Goal: Task Accomplishment & Management: Use online tool/utility

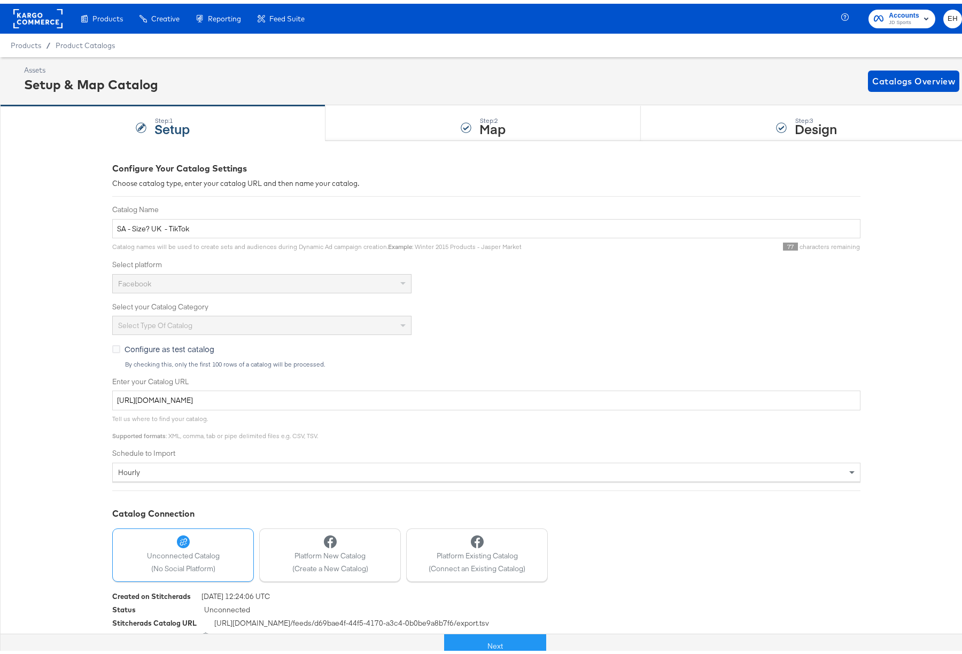
drag, startPoint x: 374, startPoint y: 34, endPoint x: 328, endPoint y: 35, distance: 46.5
click at [374, 34] on div "Products / Product Catalogs" at bounding box center [486, 42] width 972 height 24
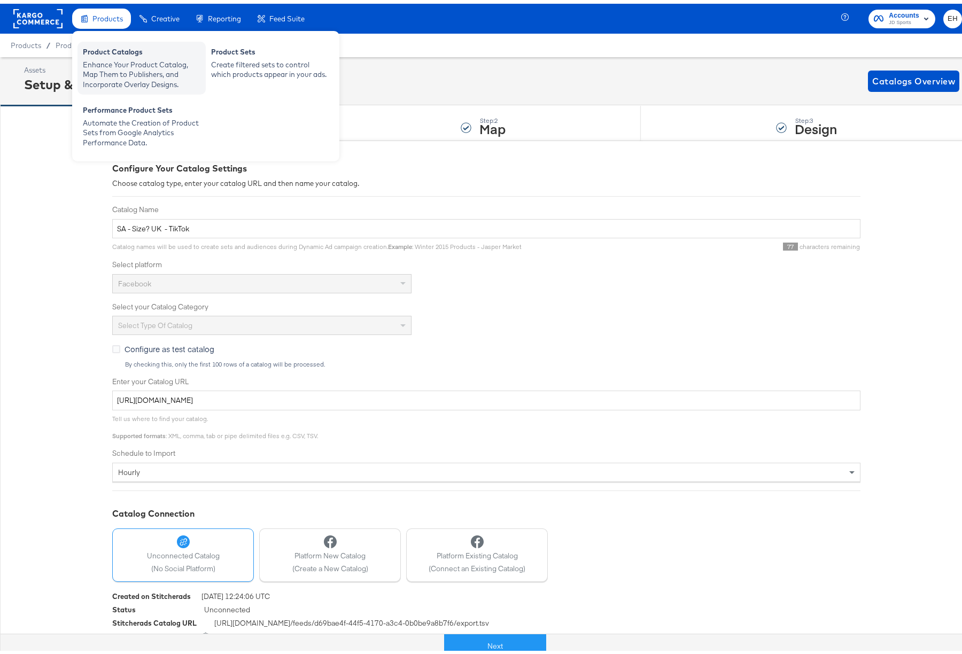
click at [112, 64] on div "Enhance Your Product Catalog, Map Them to Publishers, and Incorporate Overlay D…" at bounding box center [142, 71] width 118 height 30
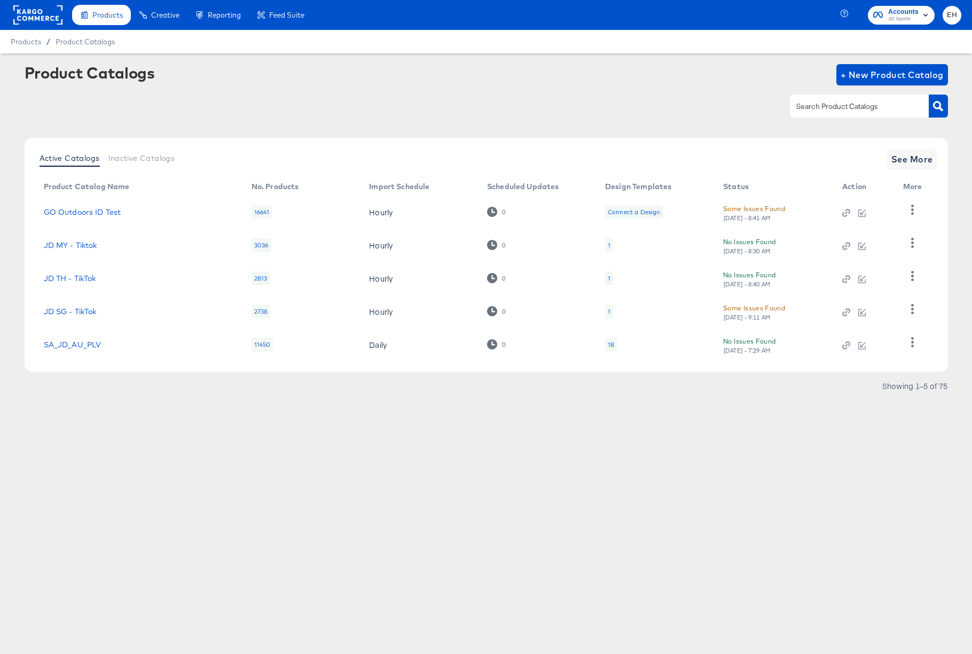
click at [829, 112] on input "text" at bounding box center [851, 106] width 114 height 12
type input "size"
click at [911, 158] on span "See More" at bounding box center [913, 159] width 42 height 15
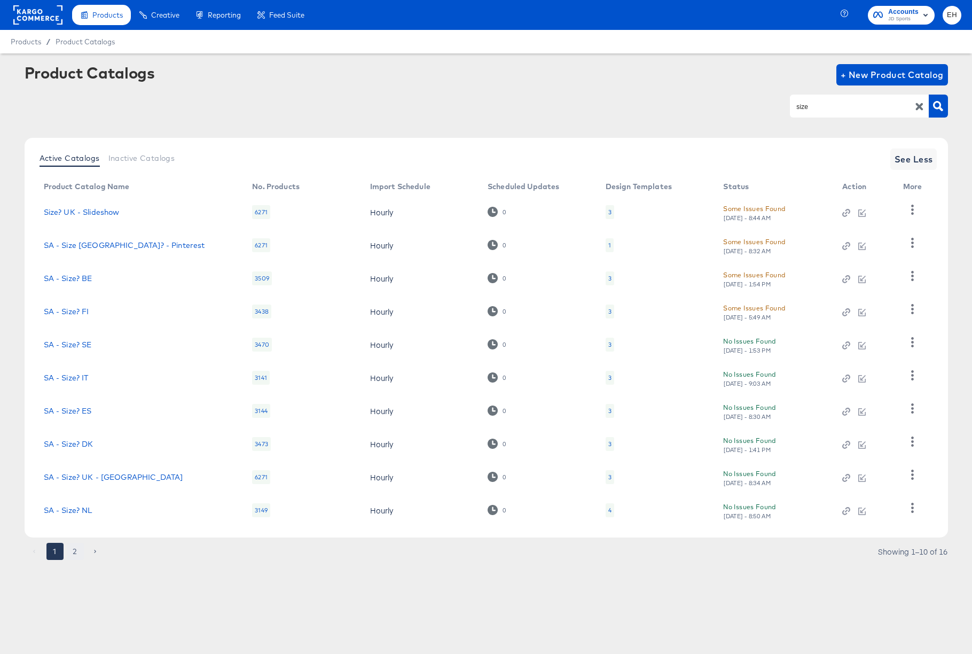
click at [71, 552] on button "2" at bounding box center [75, 551] width 17 height 17
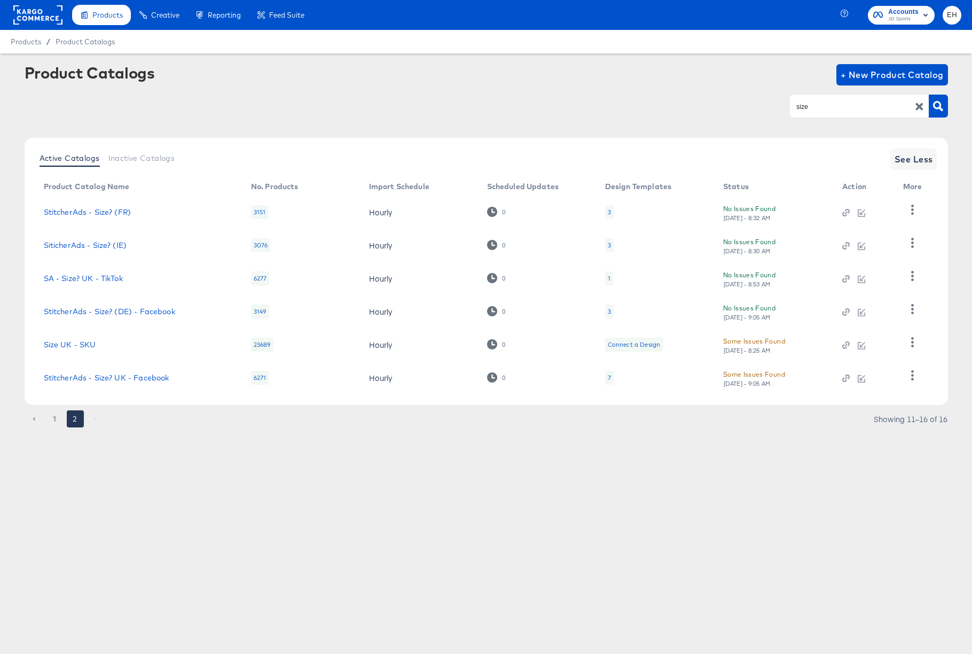
click at [611, 278] on div "1" at bounding box center [609, 278] width 8 height 14
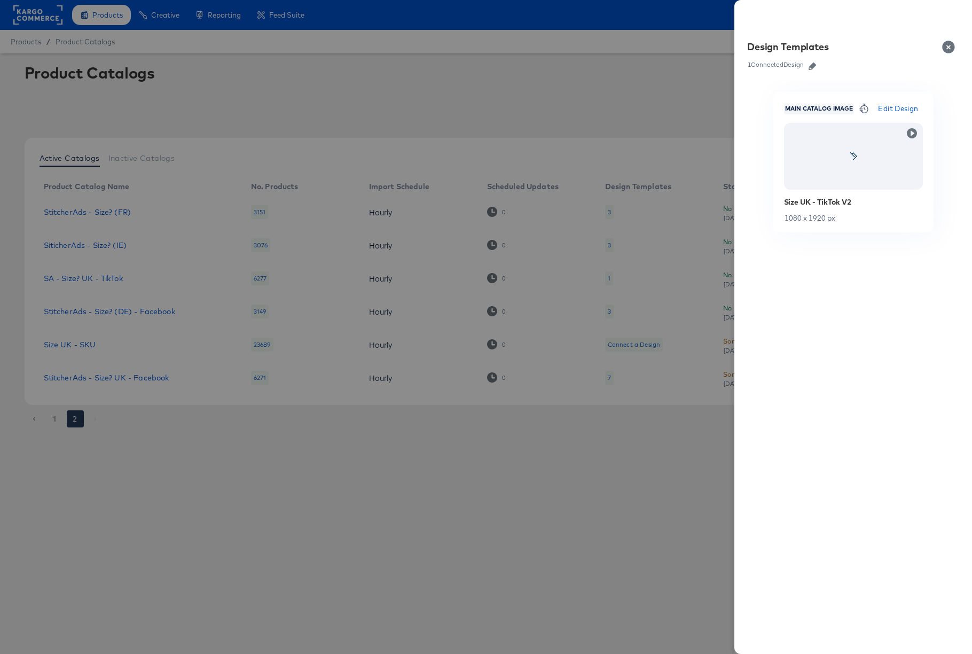
click at [816, 64] on icon "button" at bounding box center [812, 65] width 7 height 7
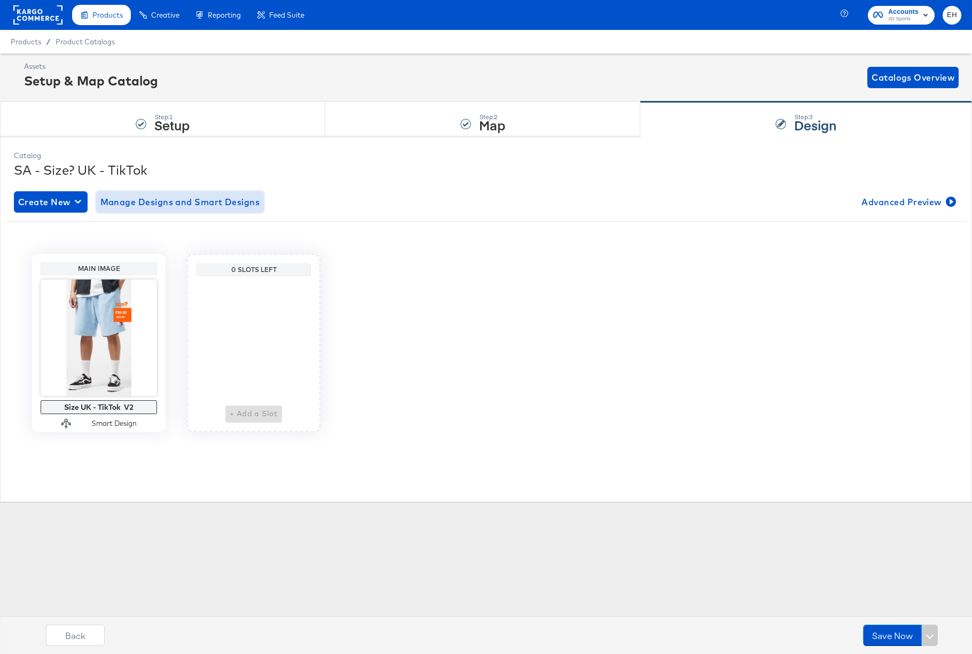
click at [193, 201] on span "Manage Designs and Smart Designs" at bounding box center [180, 201] width 160 height 15
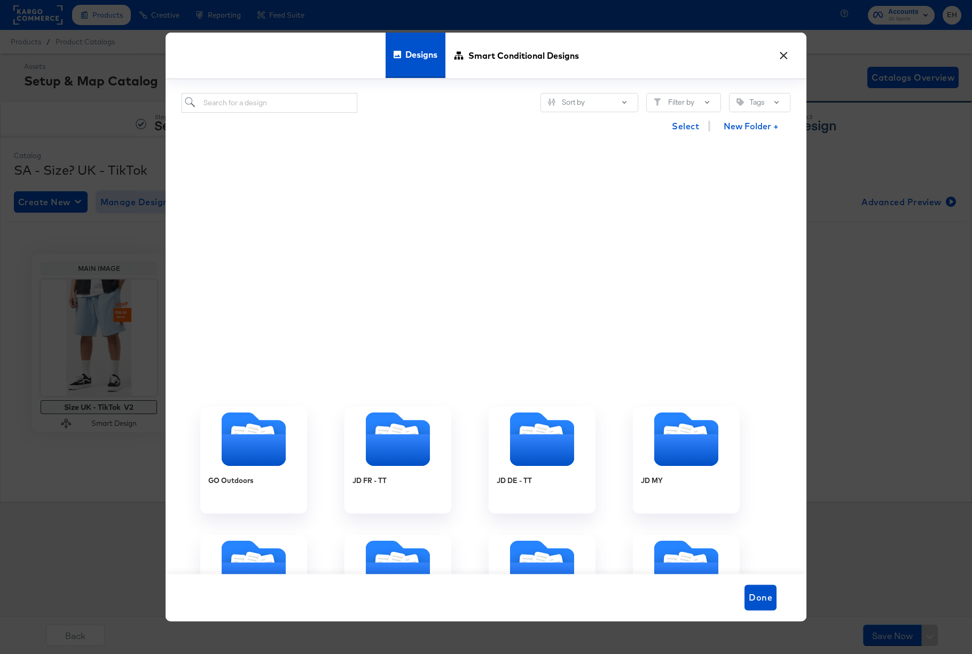
scroll to position [498, 0]
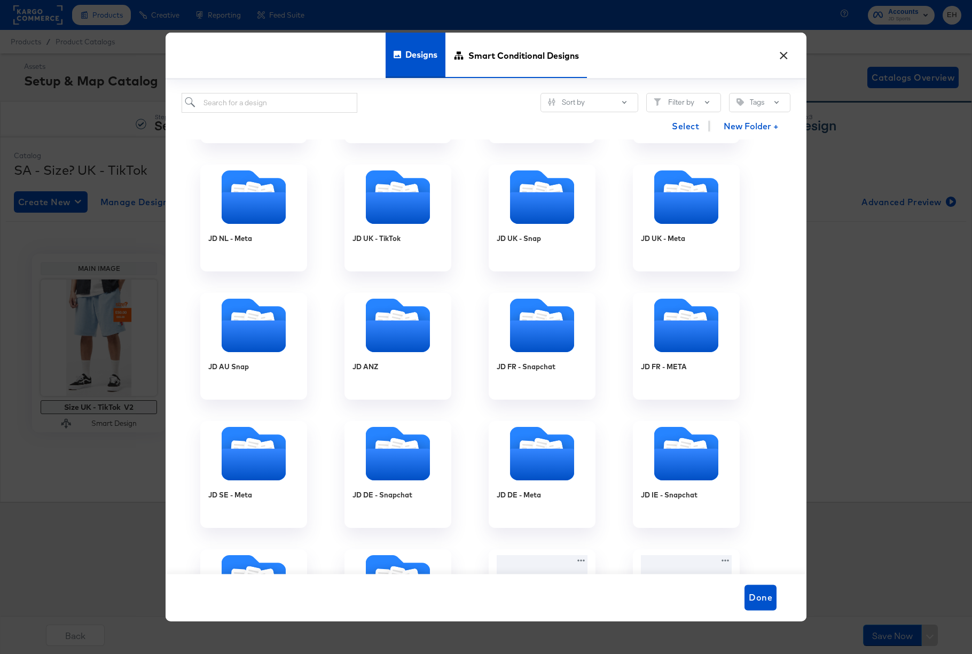
click at [488, 48] on span "Smart Conditional Designs" at bounding box center [523, 55] width 111 height 47
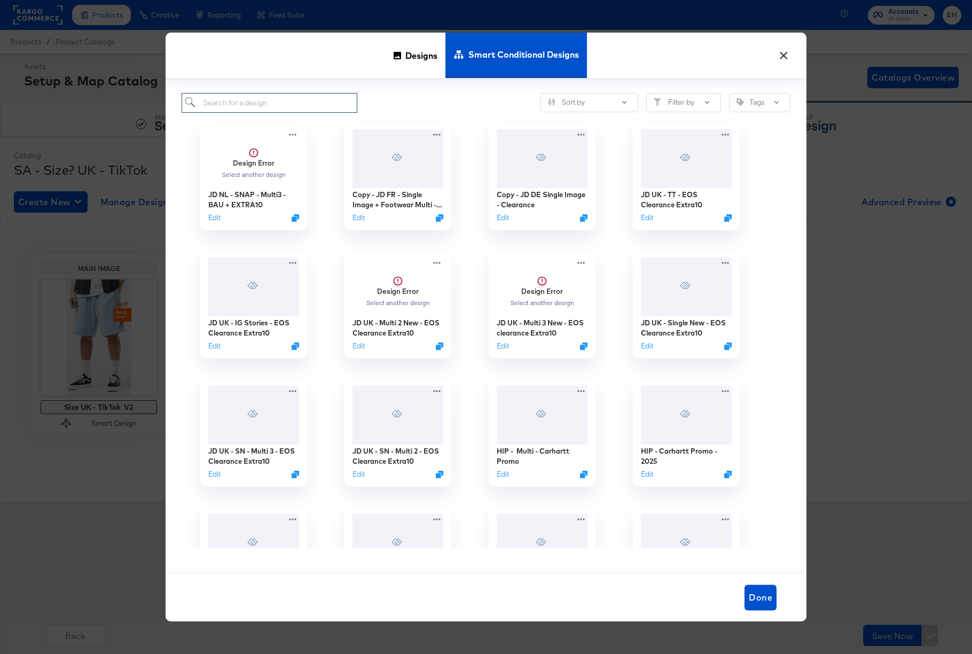
click at [293, 105] on input "search" at bounding box center [270, 103] width 176 height 20
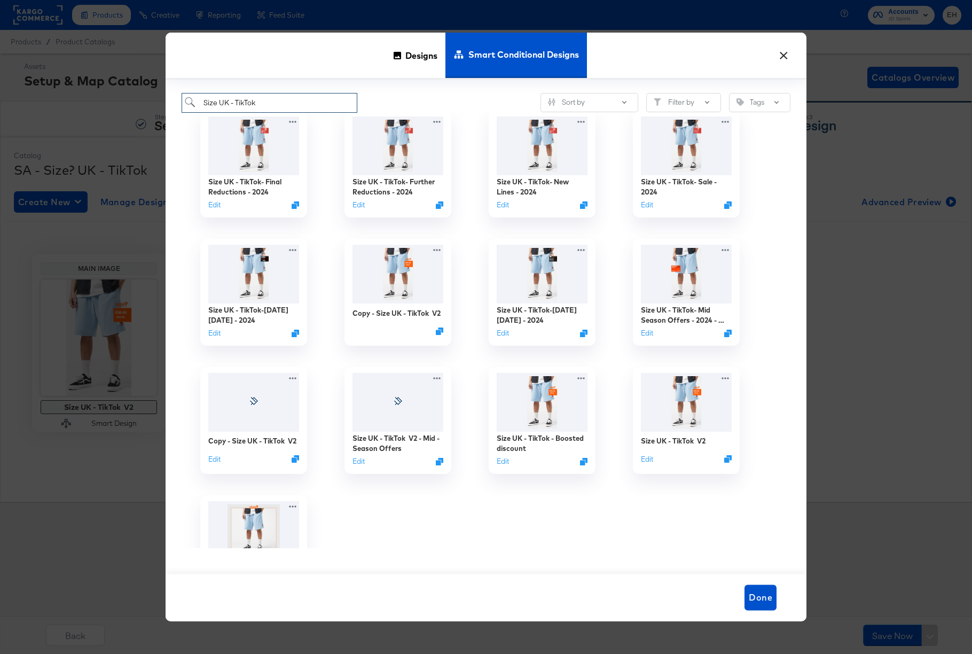
scroll to position [142, 0]
type input "Size UK - TikTok"
click at [645, 460] on button "Edit" at bounding box center [645, 460] width 13 height 10
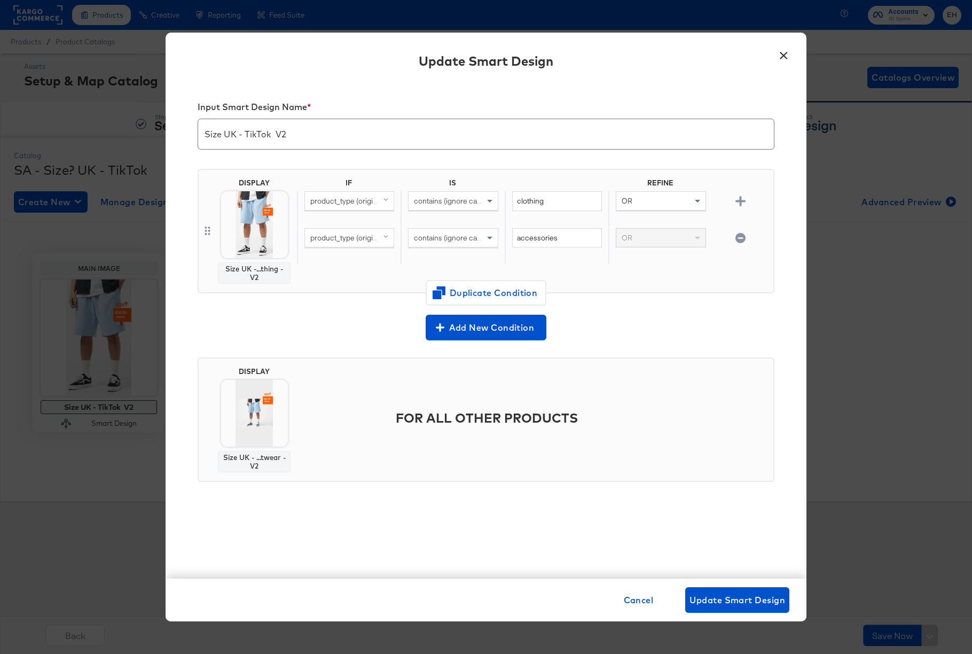
click at [275, 321] on div "Add New Condition" at bounding box center [486, 328] width 577 height 26
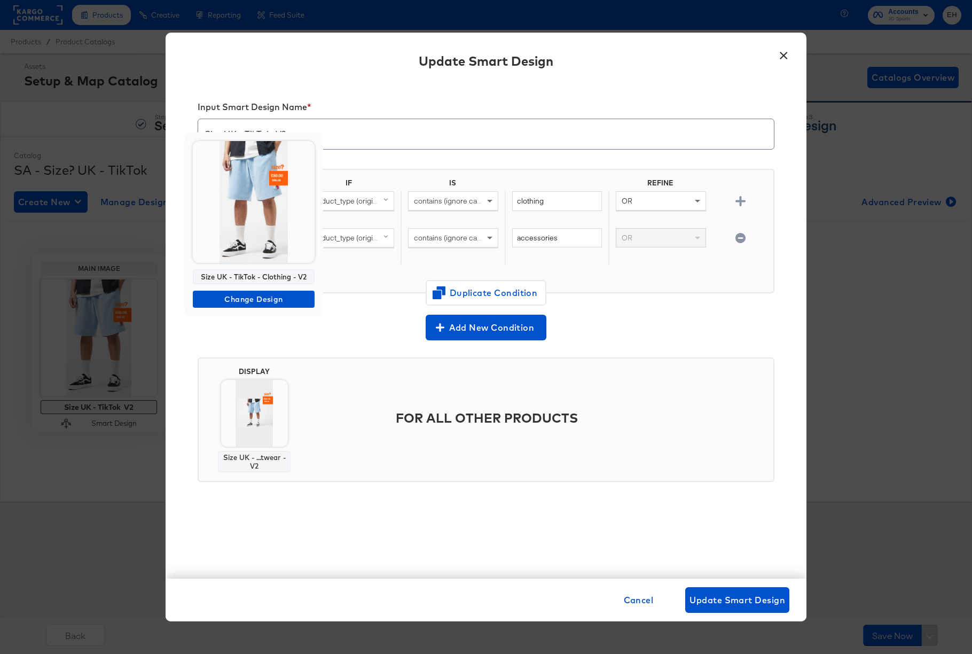
copy div "Size UK - TikTok - Clothing - V2"
drag, startPoint x: 304, startPoint y: 278, endPoint x: 201, endPoint y: 278, distance: 103.6
click at [201, 278] on div "Size UK - TikTok - Clothing - V2" at bounding box center [254, 276] width 122 height 15
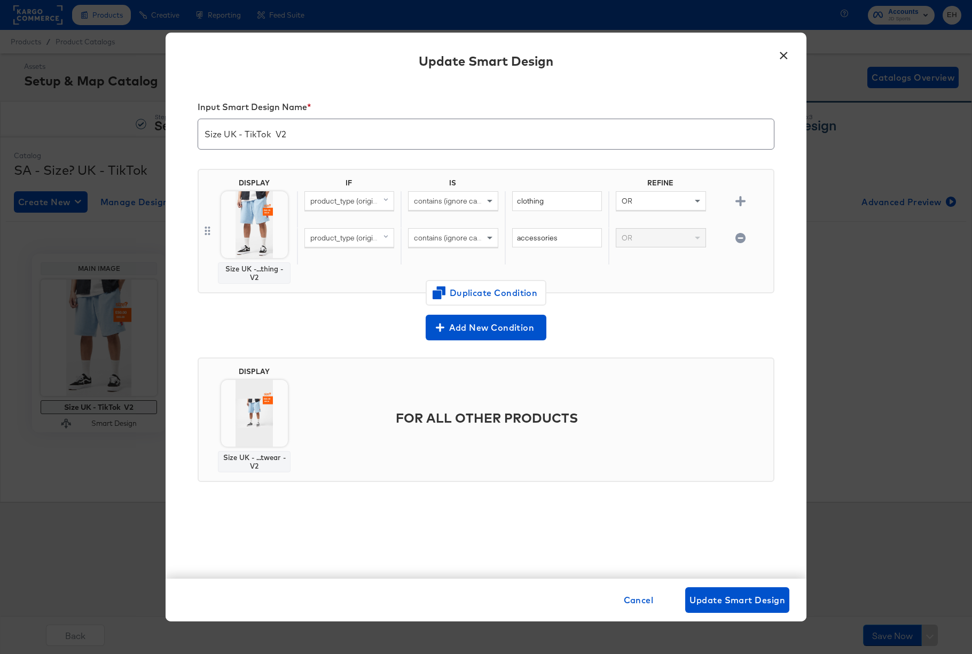
click at [792, 56] on button "×" at bounding box center [783, 52] width 19 height 19
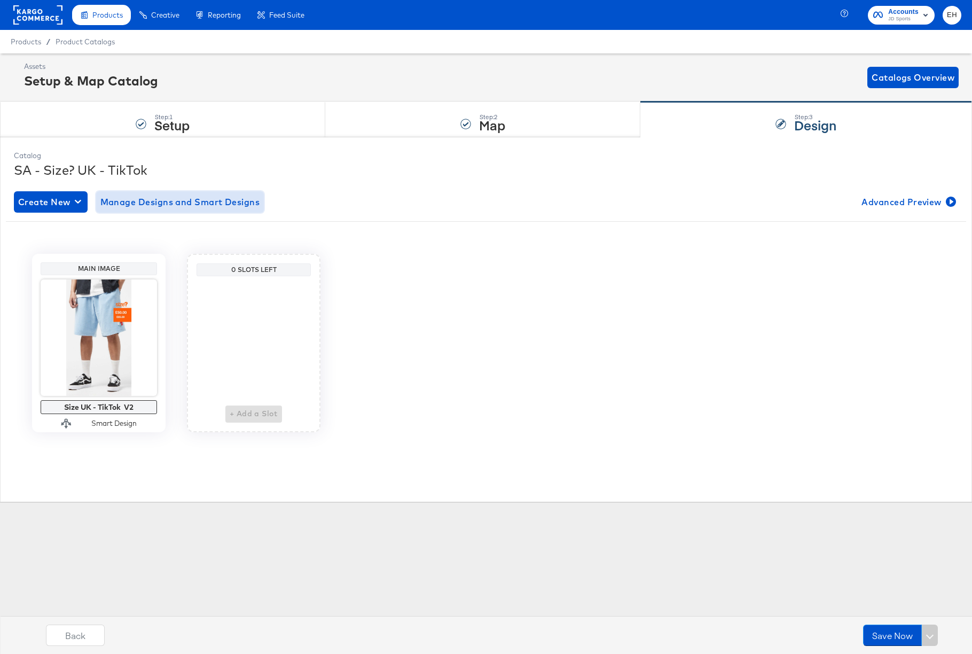
click at [189, 191] on button "Manage Designs and Smart Designs" at bounding box center [180, 201] width 168 height 21
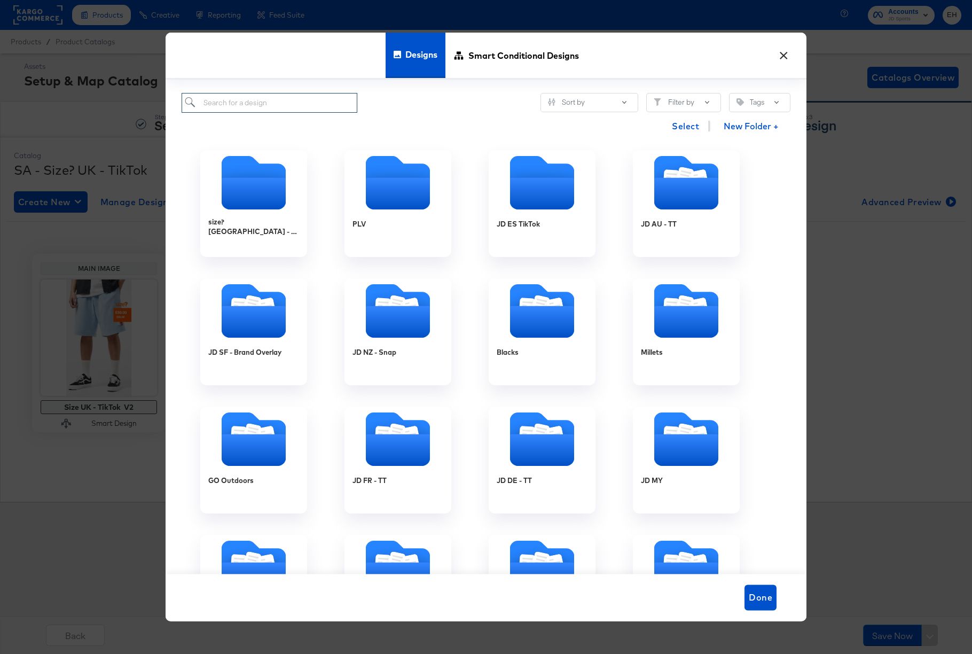
click at [278, 99] on input "search" at bounding box center [270, 103] width 176 height 20
paste input "Size UK - TikTok - Clothing - V2"
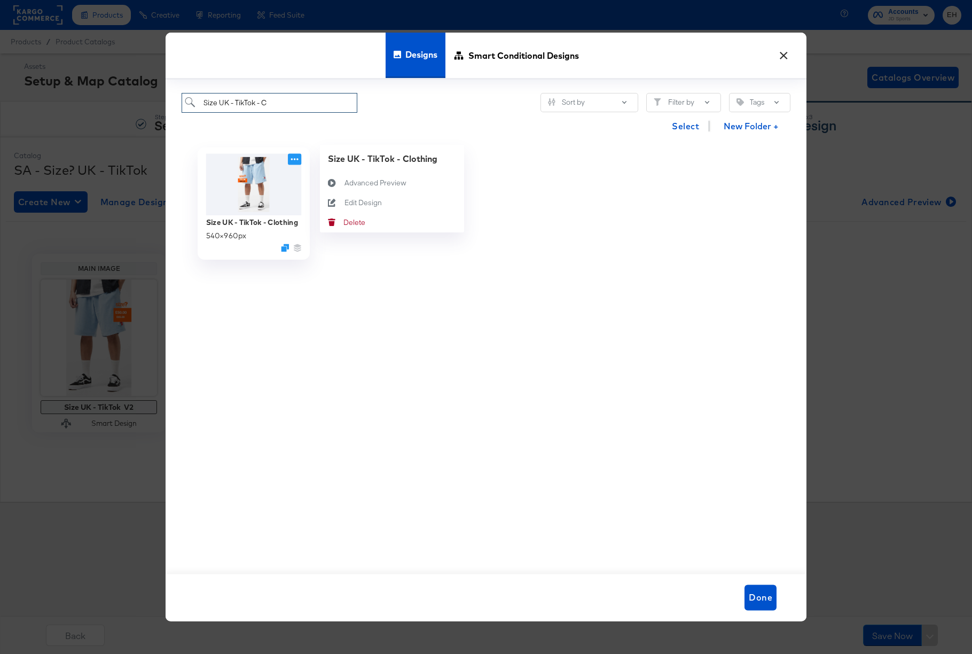
click at [295, 157] on icon at bounding box center [294, 159] width 13 height 11
type input "Size UK - TikTok - C"
click at [347, 195] on button "Edit Design Edit Design" at bounding box center [392, 203] width 144 height 20
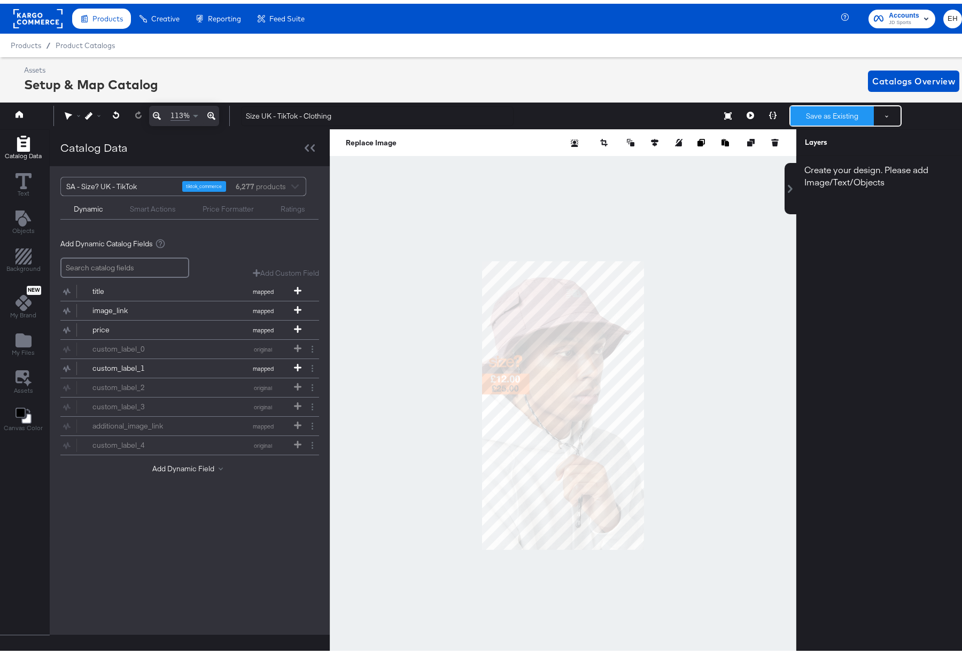
click at [823, 110] on button "Save as Existing" at bounding box center [831, 112] width 83 height 19
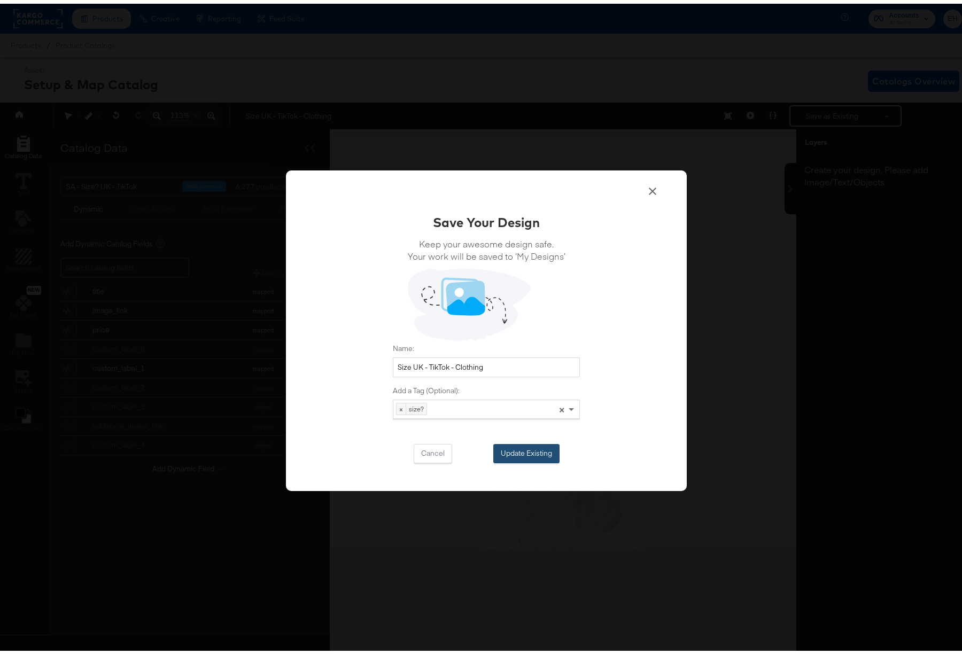
click at [501, 443] on button "Update Existing" at bounding box center [526, 449] width 66 height 19
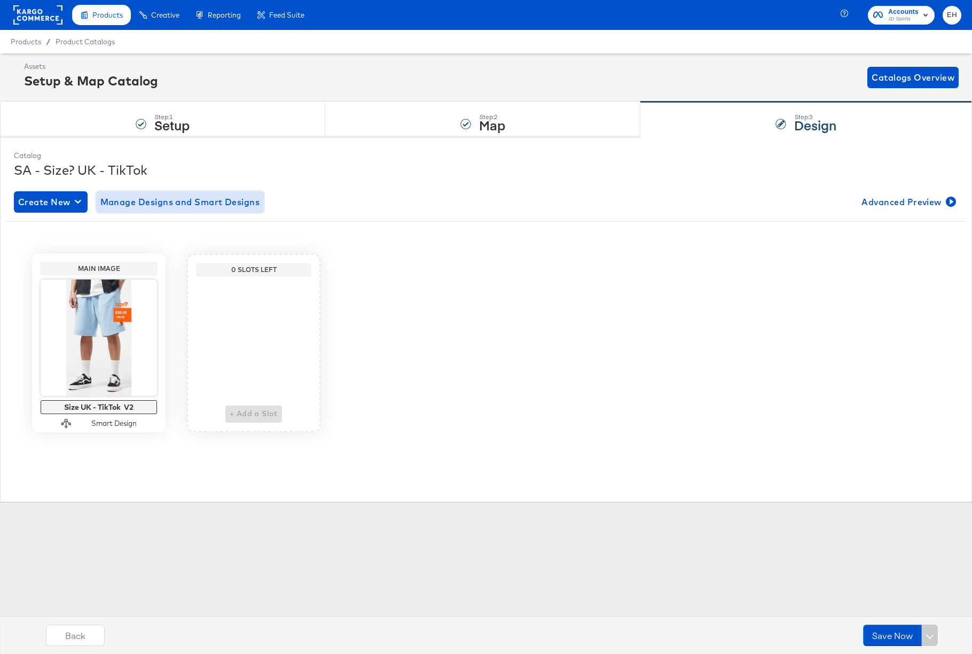
click at [141, 210] on button "Manage Designs and Smart Designs" at bounding box center [180, 201] width 168 height 21
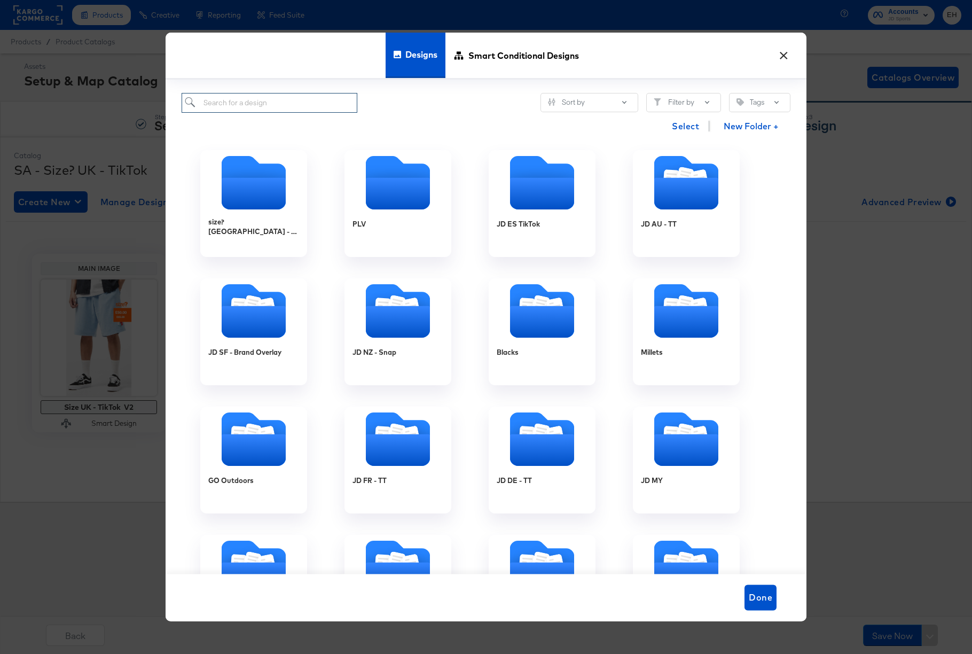
click at [272, 106] on input "search" at bounding box center [270, 103] width 176 height 20
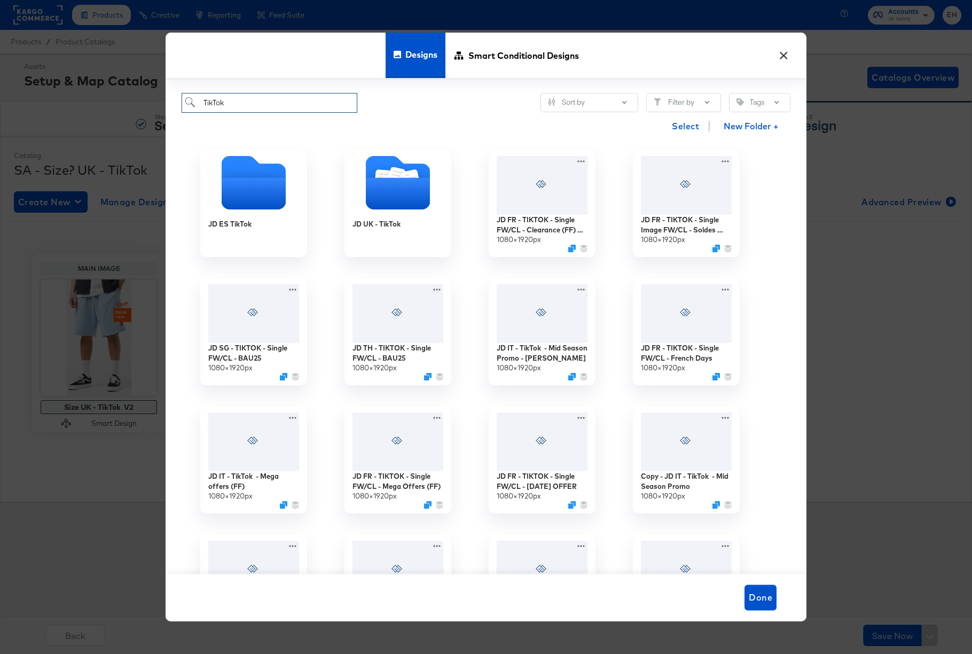
click at [200, 104] on input "TikTok" at bounding box center [270, 103] width 176 height 20
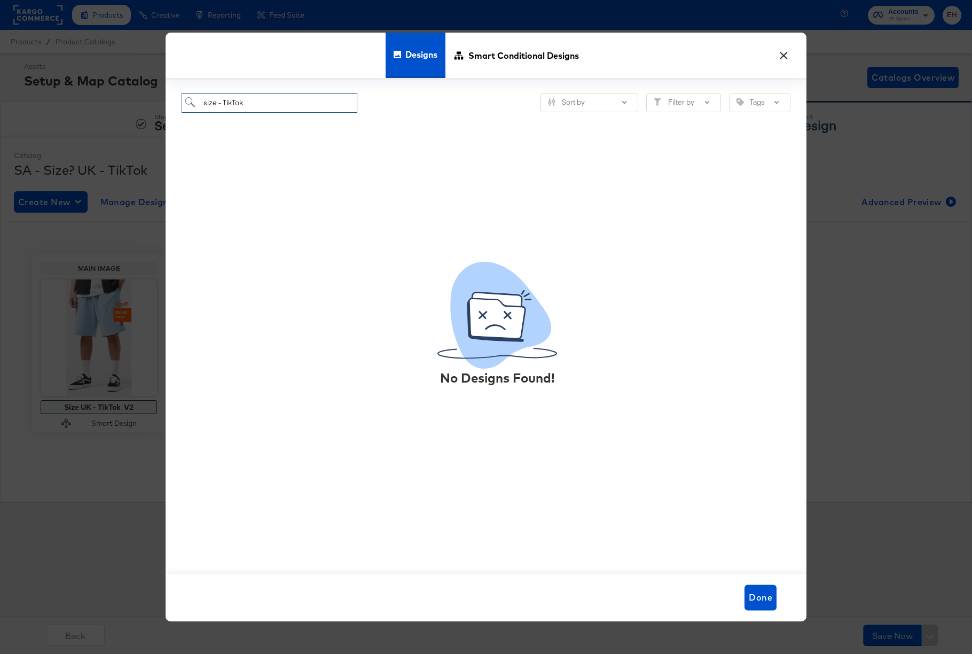
click at [205, 104] on input "size - TikTok" at bounding box center [270, 103] width 176 height 20
type input "Size - TikTok"
click at [259, 99] on input "Size - TikTok" at bounding box center [270, 103] width 176 height 20
drag, startPoint x: 251, startPoint y: 105, endPoint x: 64, endPoint y: 99, distance: 186.5
click at [111, 111] on div "× Designs Smart Conditional Designs Size - TikTok Sort by Filter by Tags No Des…" at bounding box center [486, 327] width 972 height 654
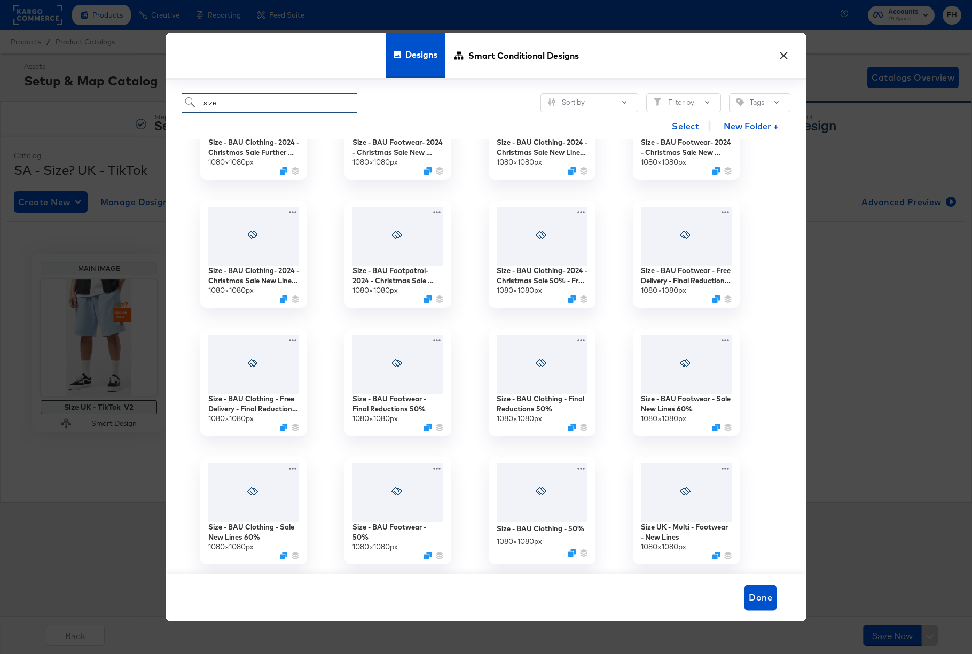
scroll to position [1302, 0]
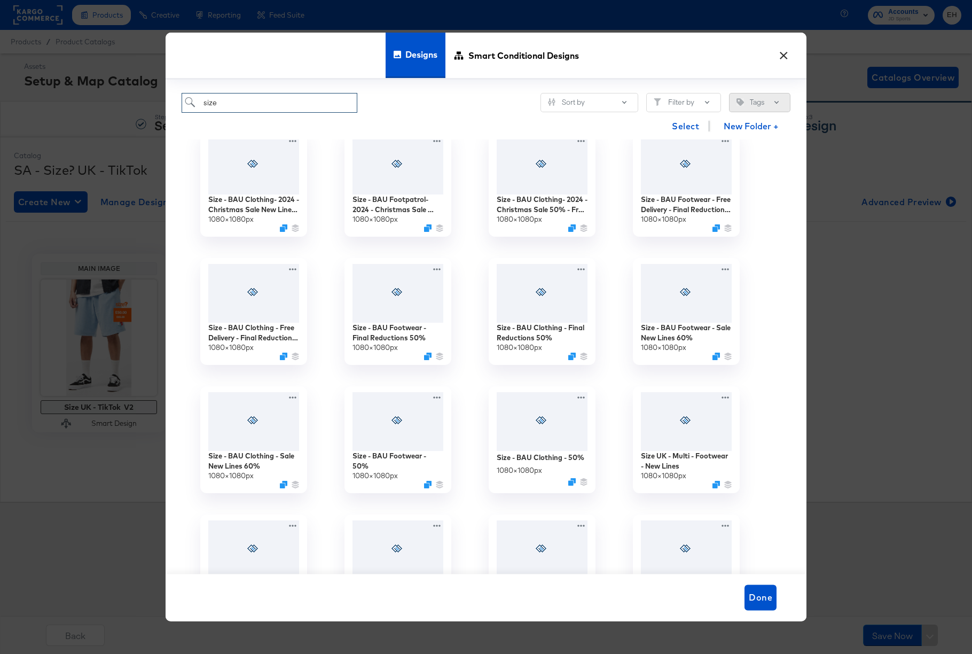
type input "size"
click at [757, 101] on button "Tags" at bounding box center [759, 102] width 61 height 19
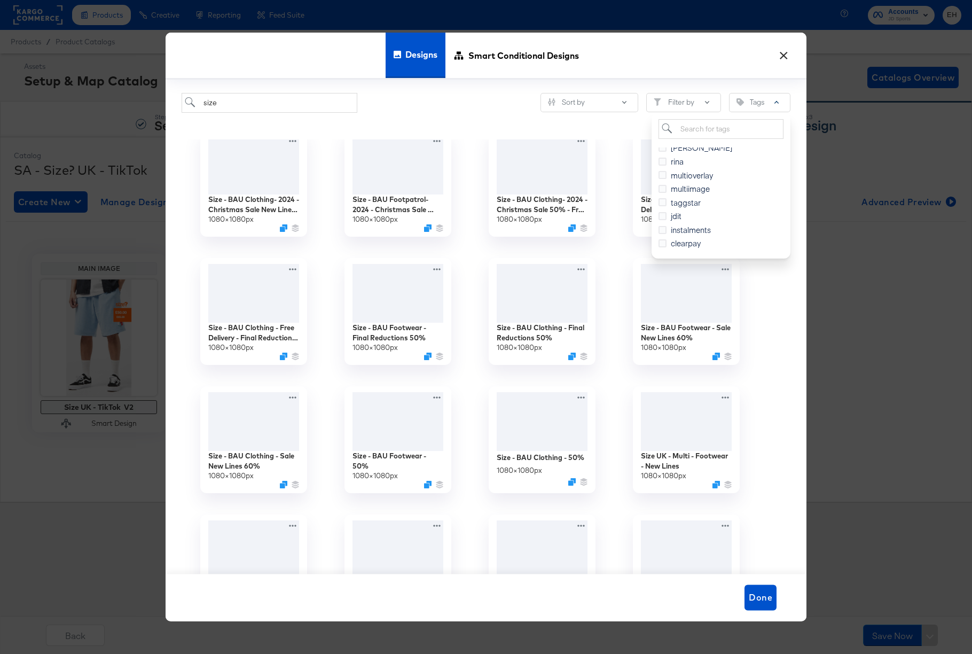
scroll to position [2586, 0]
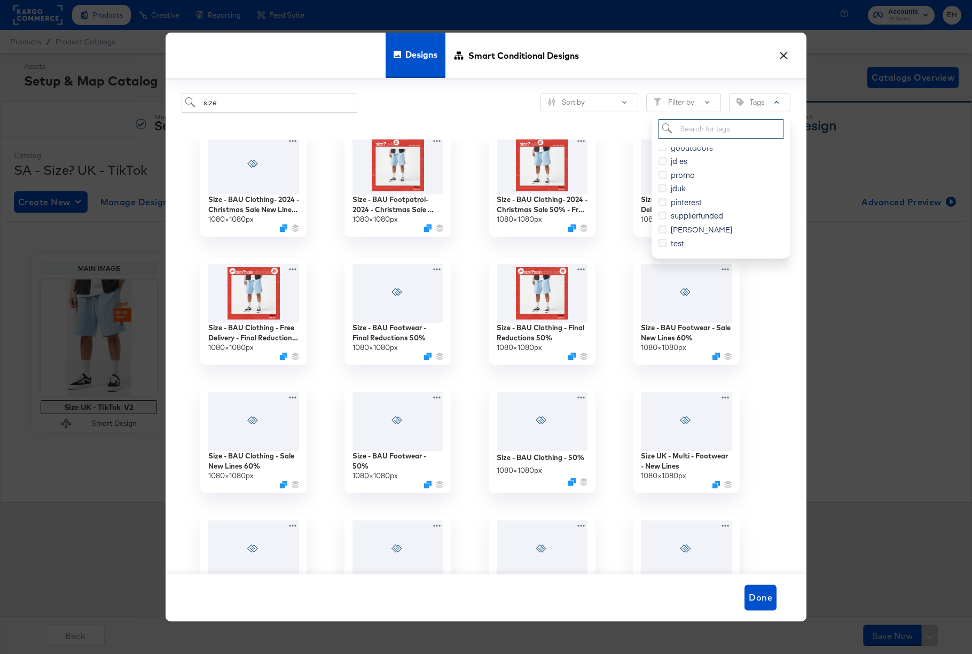
click at [695, 133] on input "search" at bounding box center [721, 129] width 125 height 20
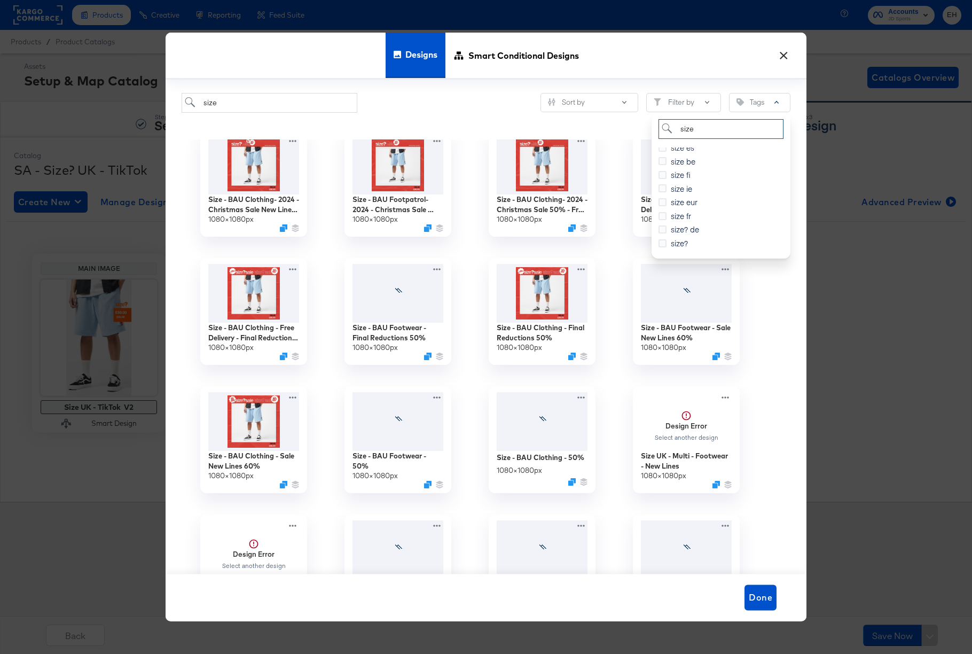
scroll to position [92, 0]
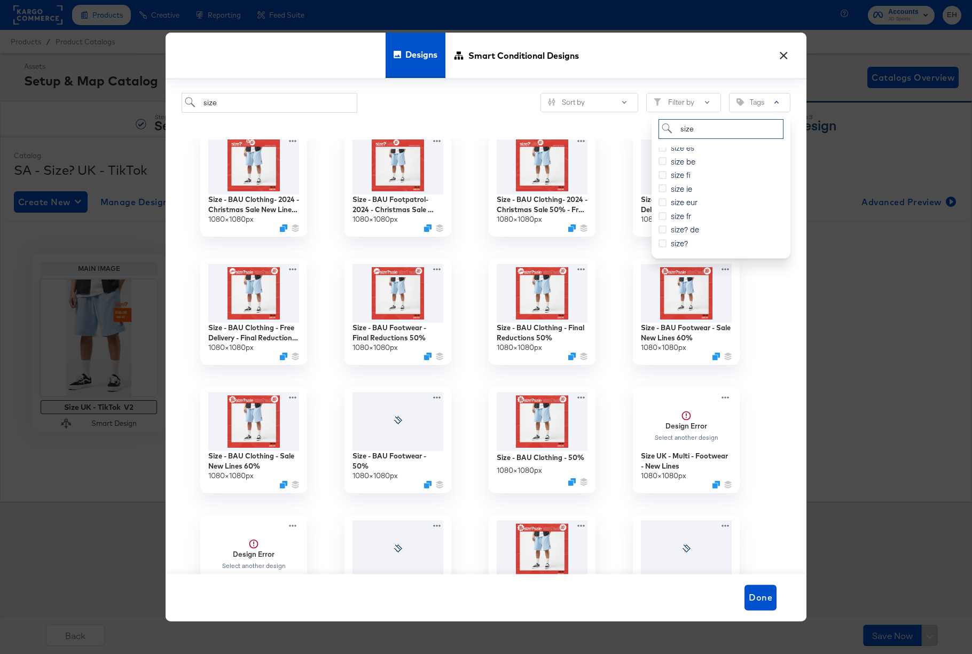
type input "size"
click at [674, 245] on span "size?" at bounding box center [679, 243] width 17 height 11
click at [0, 0] on input "size?" at bounding box center [0, 0] width 0 height 0
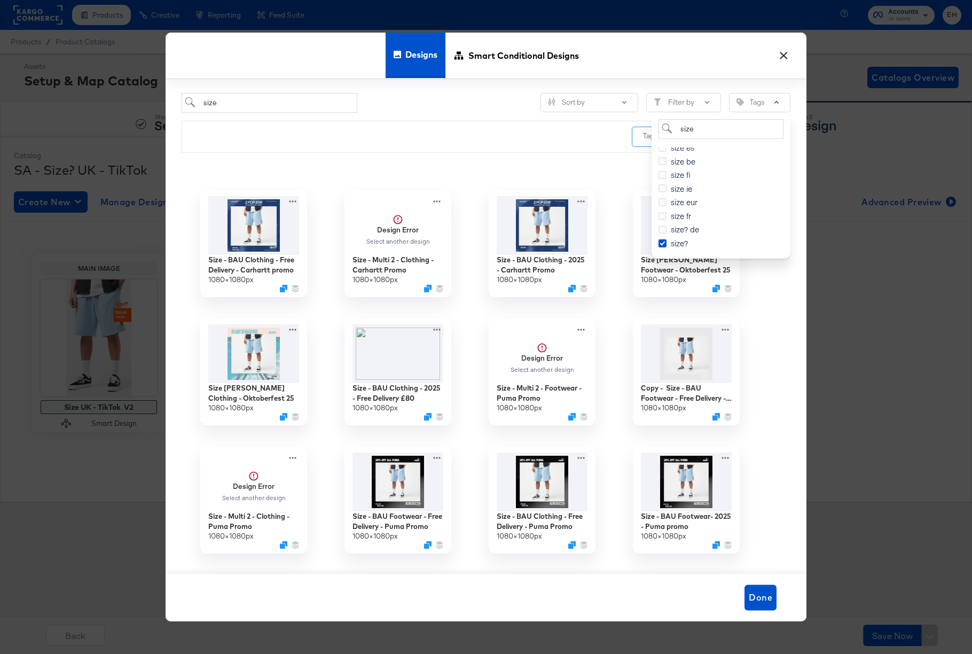
click at [481, 148] on div "Tag: size?" at bounding box center [450, 136] width 536 height 31
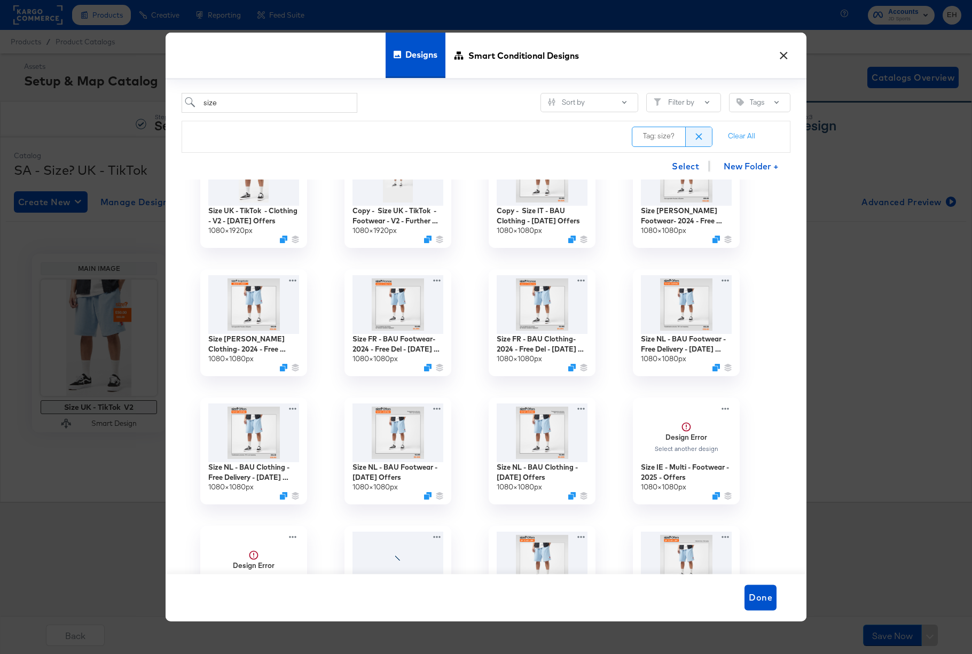
scroll to position [2371, 0]
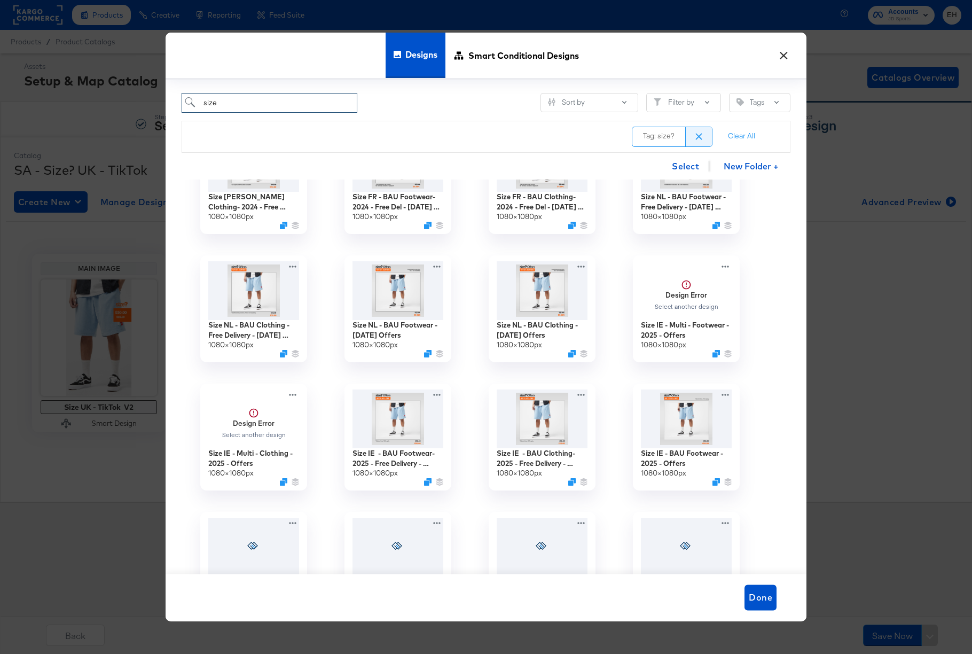
drag, startPoint x: 248, startPoint y: 100, endPoint x: 97, endPoint y: 96, distance: 151.8
click at [103, 97] on div "× Designs Smart Conditional Designs size Sort by Filter by Tags Tag: size? Clea…" at bounding box center [486, 327] width 972 height 654
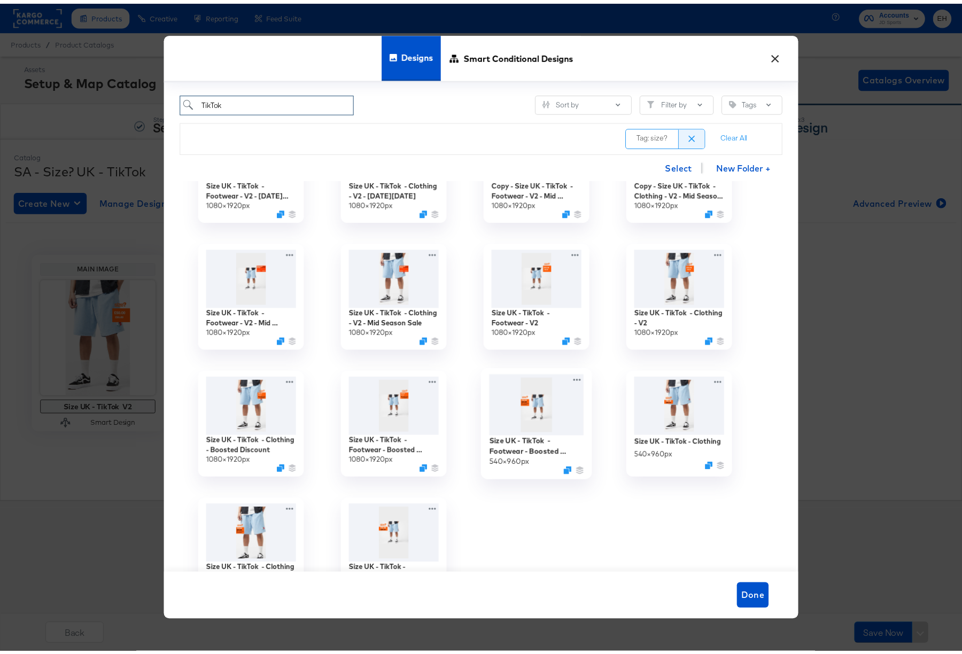
scroll to position [590, 0]
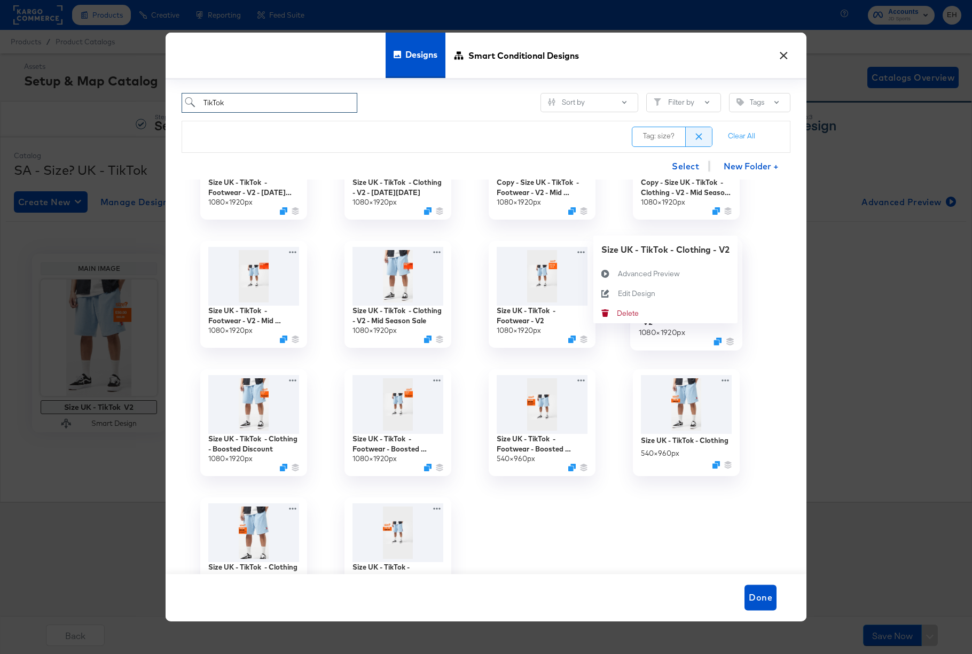
click at [725, 248] on div "Size UK - TikTok - Clothing - V2 1080 × 1920 px Size UK - TikTok - Clothing - V…" at bounding box center [686, 294] width 144 height 128
type input "TikTok"
click at [618, 294] on div "Edit Design Edit Design" at bounding box center [618, 294] width 0 height 0
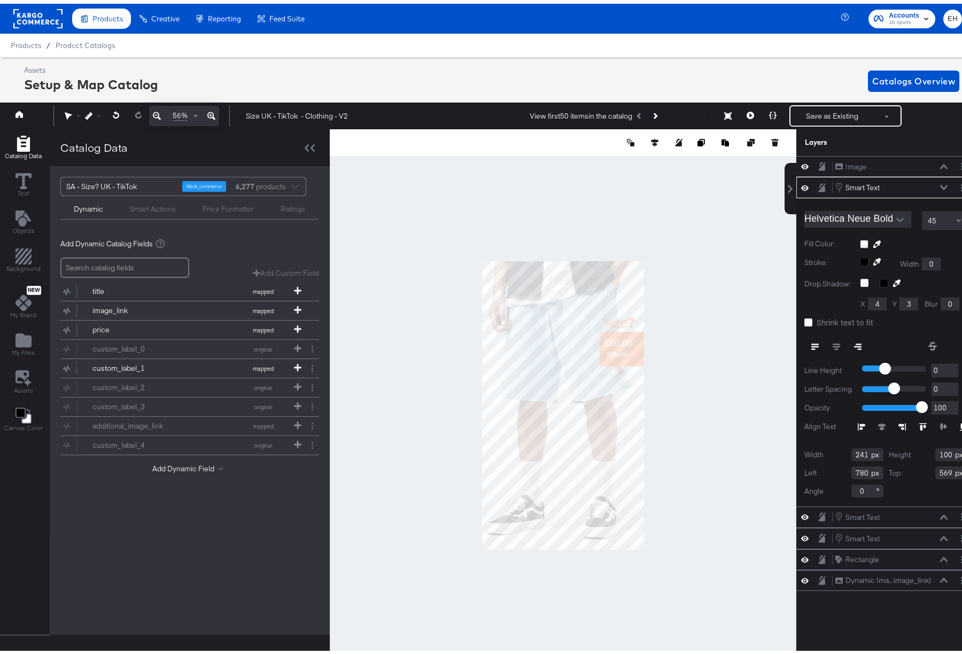
scroll to position [0, 3]
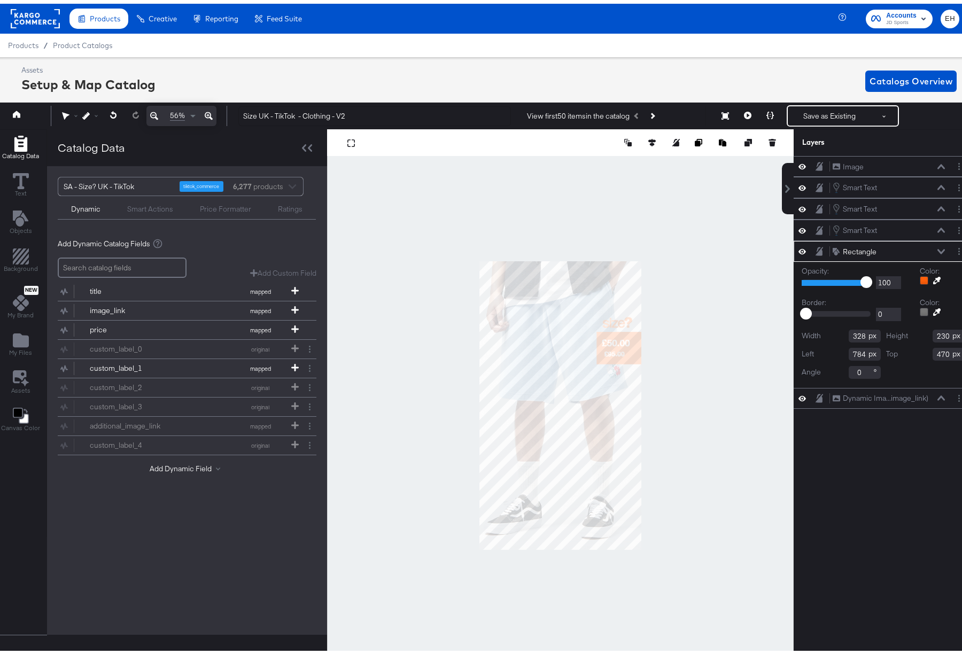
type input "780"
type input "332"
type input "199"
type input "495"
type input "173"
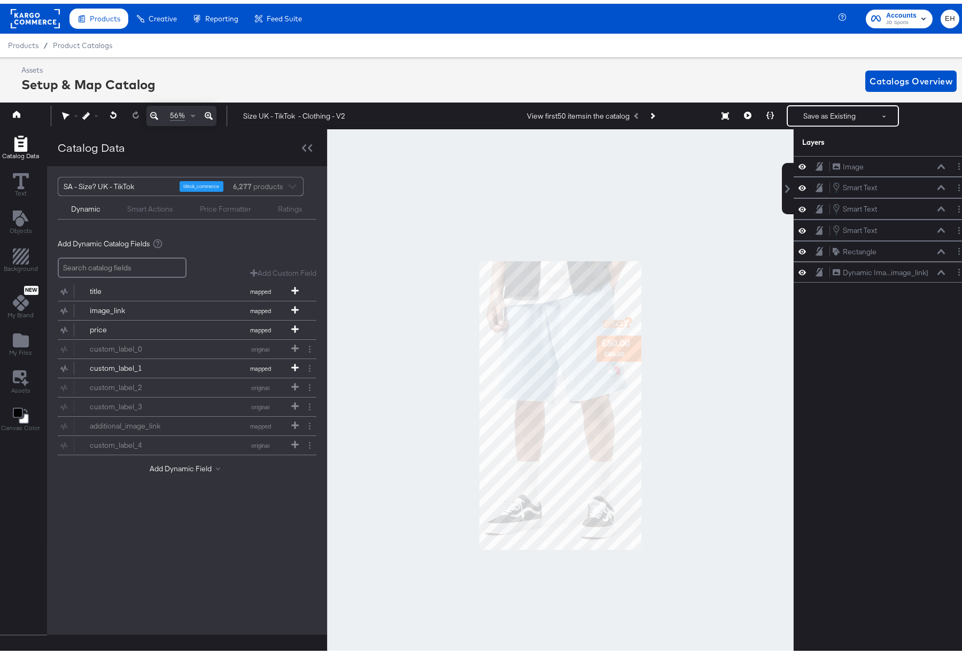
click at [720, 321] on div at bounding box center [560, 402] width 466 height 552
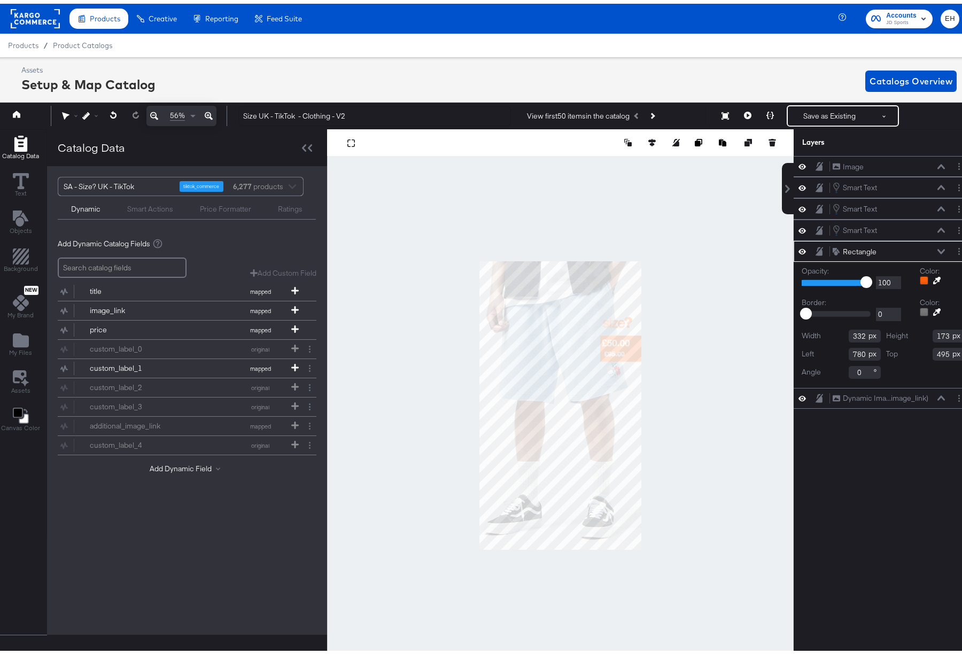
type input "803"
type input "309"
type input "821"
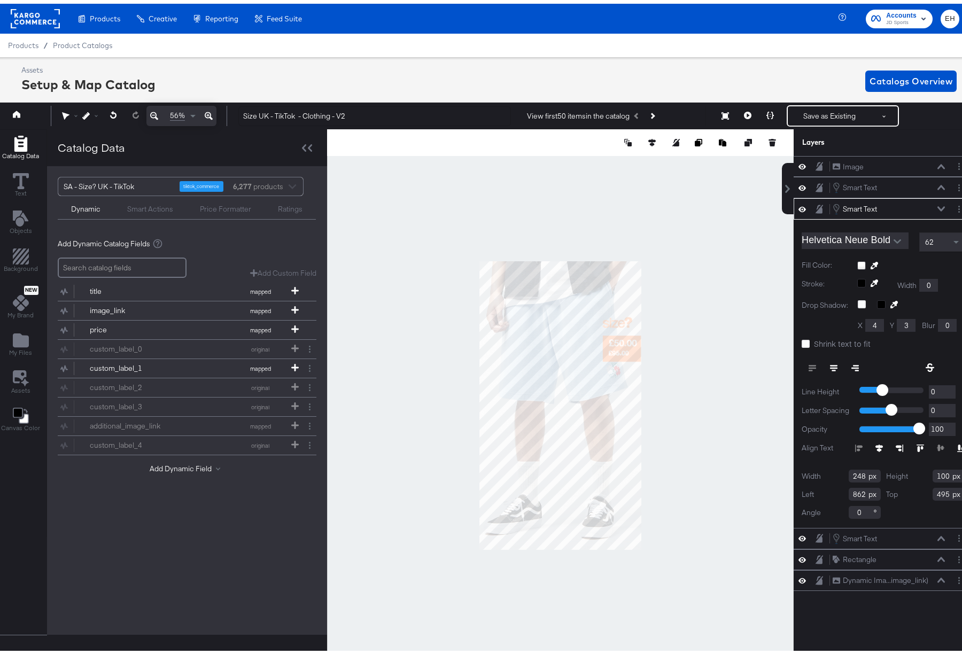
type input "863"
